Goal: Task Accomplishment & Management: Manage account settings

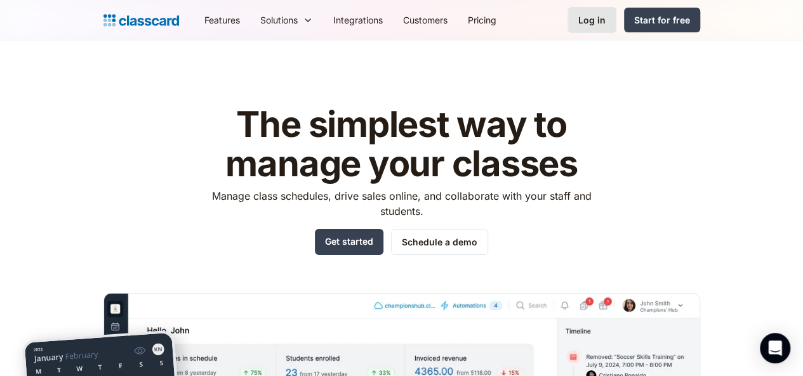
click at [616, 27] on link "Log in" at bounding box center [591, 20] width 49 height 26
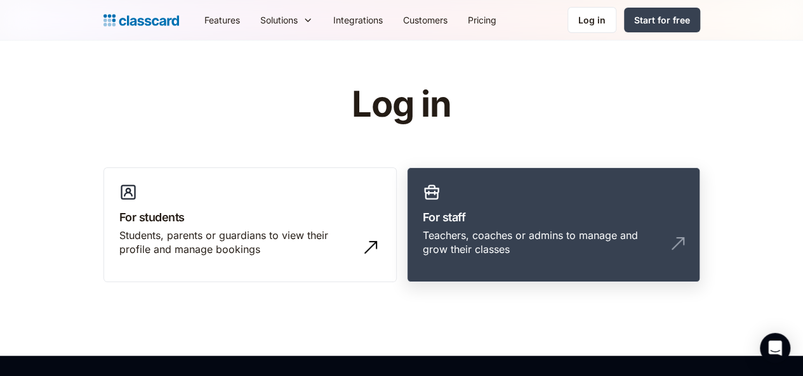
click at [597, 195] on link "For staff Teachers, coaches or admins to manage and grow their classes" at bounding box center [553, 225] width 293 height 115
